Goal: Transaction & Acquisition: Purchase product/service

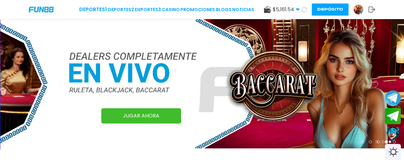
click at [333, 9] on button "Depósito" at bounding box center [329, 10] width 37 height 12
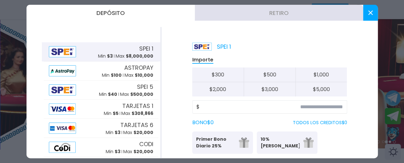
click at [246, 9] on button "Retiro" at bounding box center [279, 13] width 168 height 16
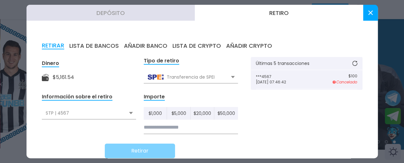
click at [168, 74] on div "Transferencia de SPEI" at bounding box center [191, 77] width 94 height 12
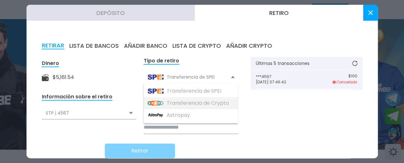
click at [165, 102] on div "Transferencia de Crypto" at bounding box center [191, 103] width 94 height 12
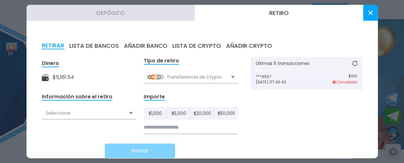
click at [126, 114] on div "Seleccione" at bounding box center [89, 113] width 94 height 12
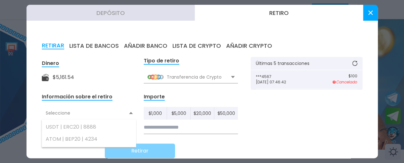
click at [99, 141] on div "ATOM | BEP20 | 4234" at bounding box center [89, 139] width 94 height 12
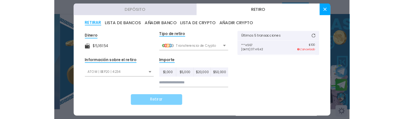
scroll to position [23, 0]
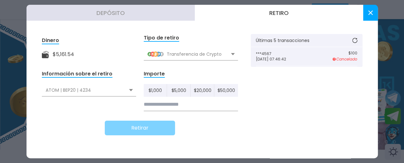
click at [160, 108] on input at bounding box center [191, 104] width 94 height 13
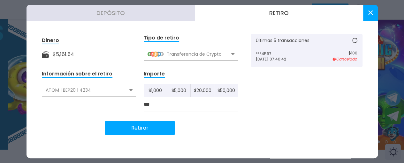
click at [155, 127] on button "Retirar" at bounding box center [140, 128] width 70 height 15
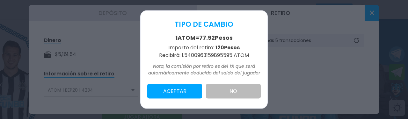
click at [188, 94] on button "ACEPTAR" at bounding box center [174, 91] width 55 height 15
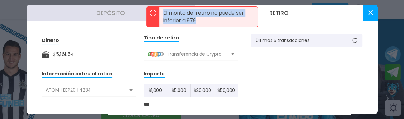
drag, startPoint x: 204, startPoint y: 21, endPoint x: 161, endPoint y: 14, distance: 43.6
click at [161, 14] on p "El monto del retiro no puede ser inferior a 979" at bounding box center [208, 17] width 98 height 20
copy p "El monto del retiro no puede ser inferior a 979"
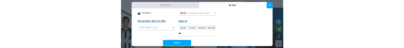
scroll to position [55, 0]
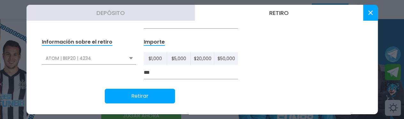
drag, startPoint x: 147, startPoint y: 73, endPoint x: 129, endPoint y: 73, distance: 17.9
click at [129, 73] on form "Dinero $ 5,161.54 Tipo de retiro Transferencia de Crypto Transferencia de SPEI …" at bounding box center [140, 52] width 196 height 101
click at [160, 75] on input "***" at bounding box center [191, 72] width 94 height 13
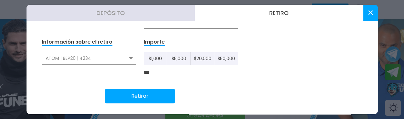
drag, startPoint x: 154, startPoint y: 73, endPoint x: 134, endPoint y: 73, distance: 20.1
click at [134, 73] on form "Dinero $ 5,161.54 Tipo de retiro Transferencia de Crypto Transferencia de SPEI …" at bounding box center [140, 52] width 196 height 101
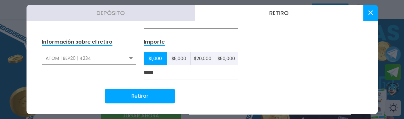
type input "*****"
click at [129, 97] on button "Retirar" at bounding box center [140, 96] width 70 height 15
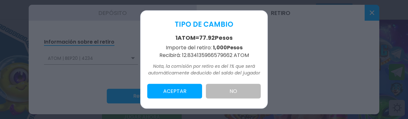
click at [182, 96] on button "ACEPTAR" at bounding box center [174, 91] width 55 height 15
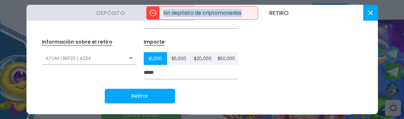
drag, startPoint x: 244, startPoint y: 14, endPoint x: 161, endPoint y: 17, distance: 83.3
click at [161, 17] on p "Sin depósito de criptomonedas" at bounding box center [208, 13] width 98 height 13
copy p "Sin depósito de criptomonedas"
